Goal: Find specific page/section: Find specific page/section

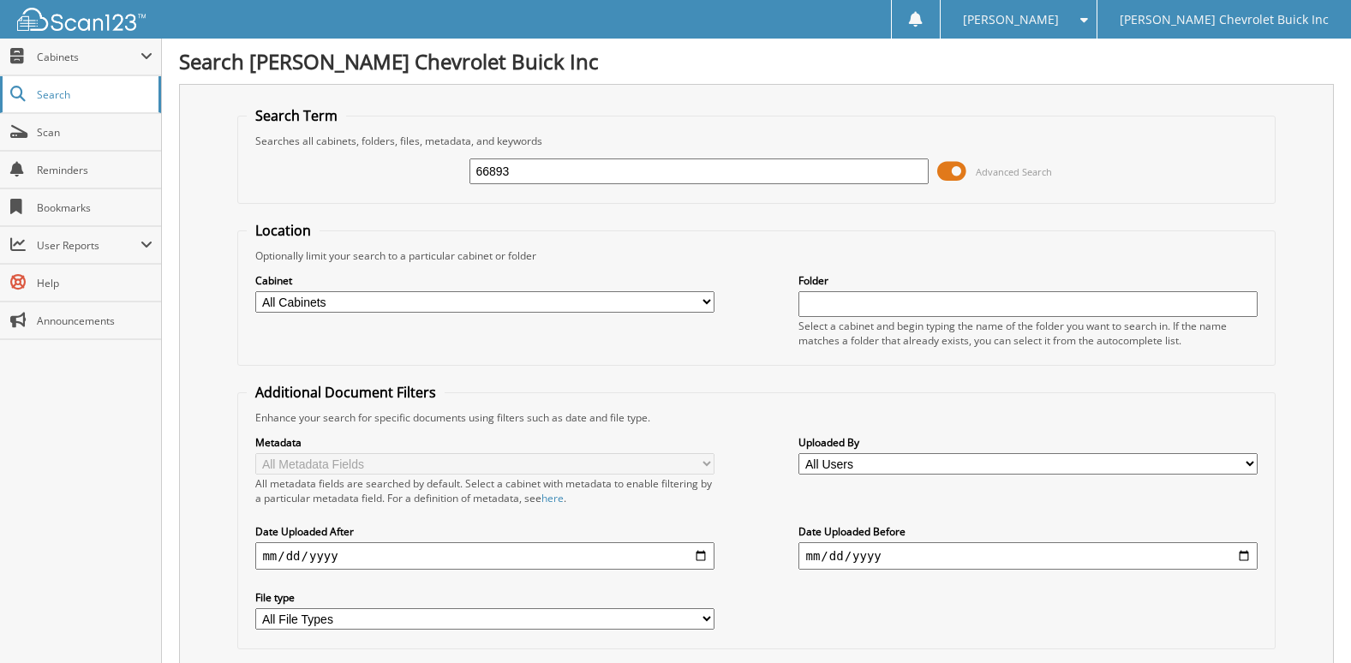
type input "66893"
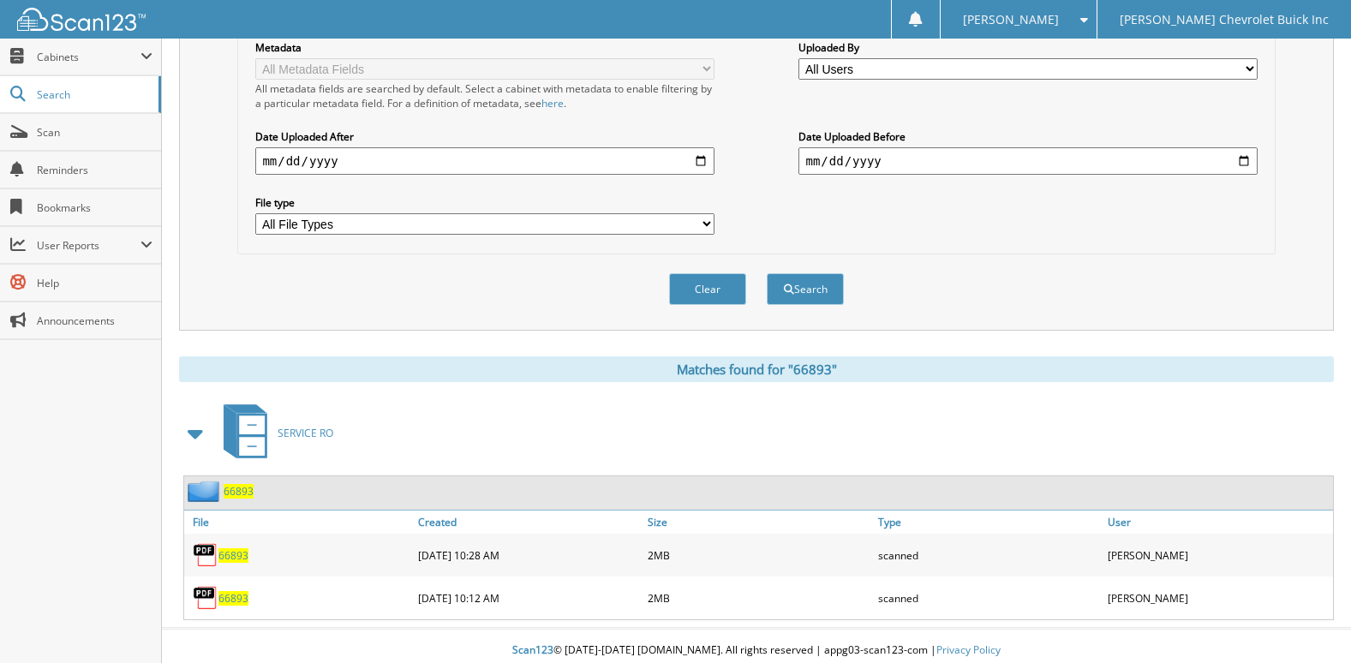
scroll to position [404, 0]
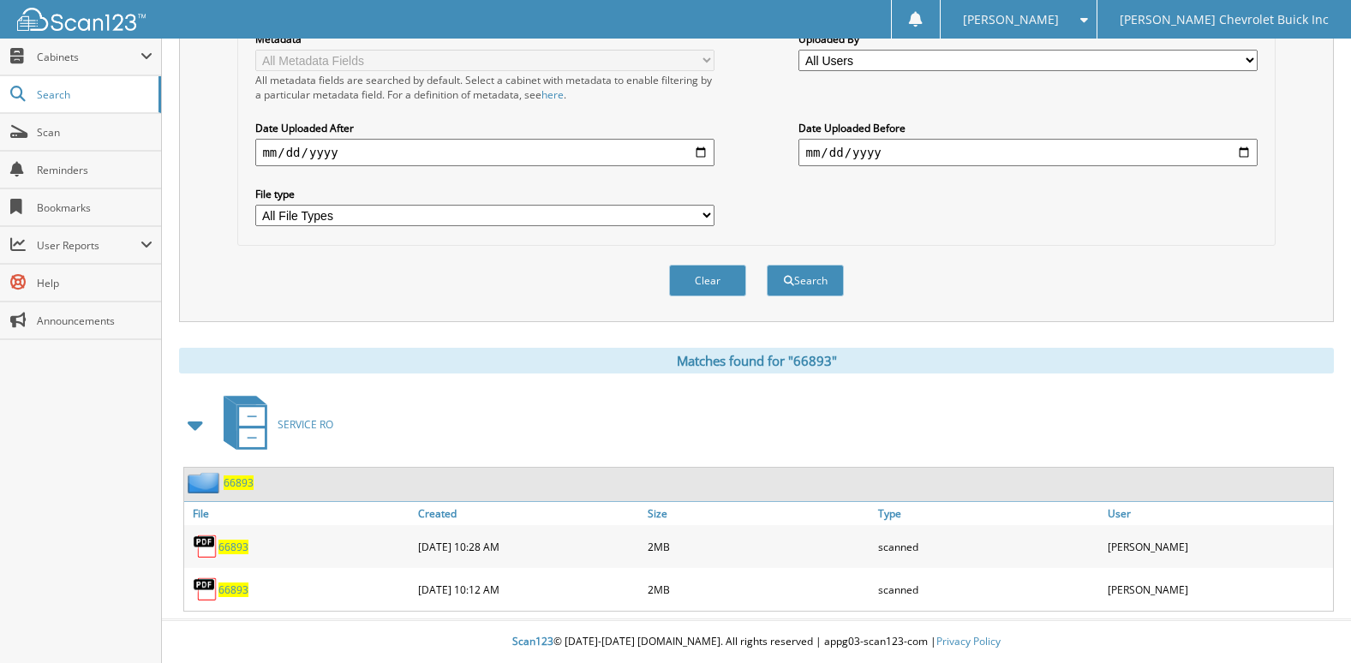
click at [207, 551] on img at bounding box center [206, 547] width 26 height 26
click at [237, 545] on span "66893" at bounding box center [233, 547] width 30 height 15
click at [109, 131] on span "Scan" at bounding box center [95, 132] width 116 height 15
